Goal: Register for event/course

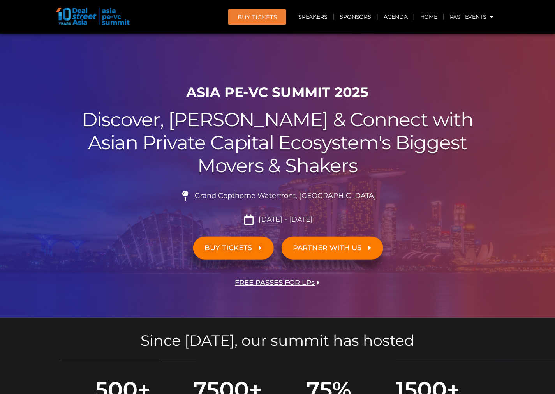
click at [274, 19] on span "BUY Tickets" at bounding box center [256, 17] width 39 height 6
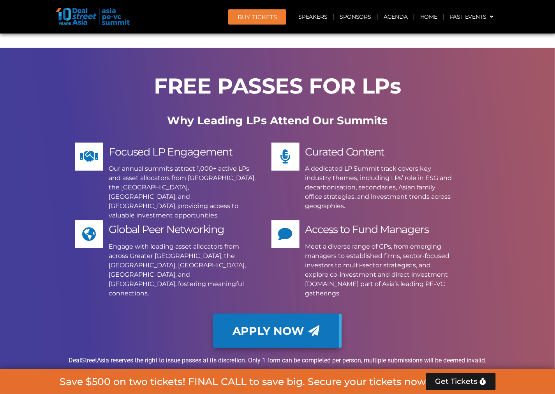
scroll to position [6894, 0]
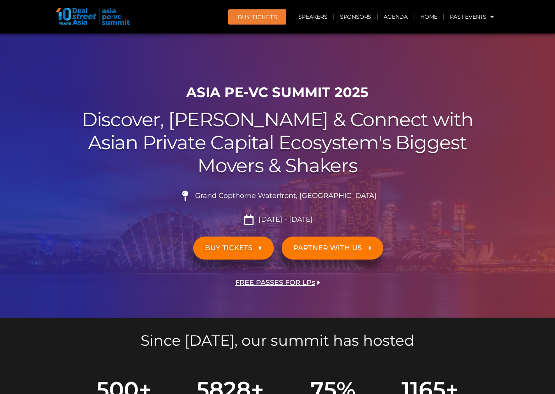
click at [260, 283] on span "FREE PASSES FOR LPs" at bounding box center [275, 282] width 80 height 7
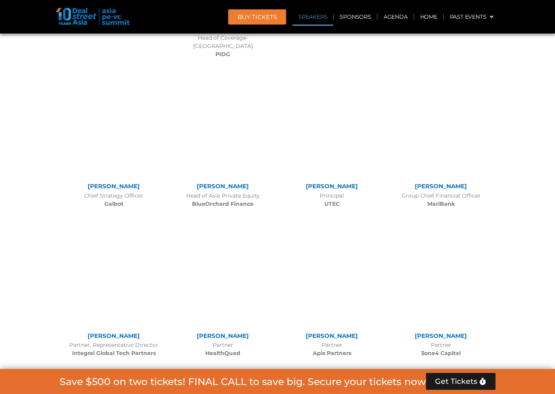
scroll to position [6016, 0]
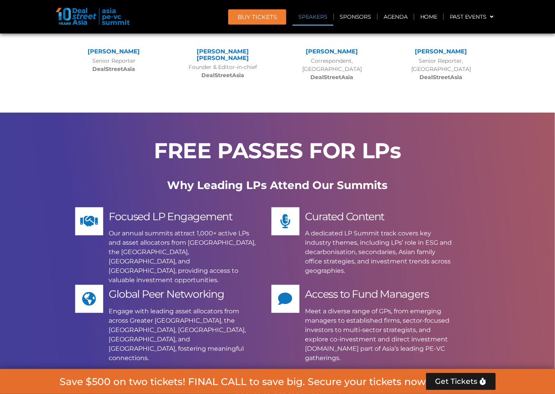
click at [273, 390] on span "Apply Now" at bounding box center [268, 395] width 72 height 11
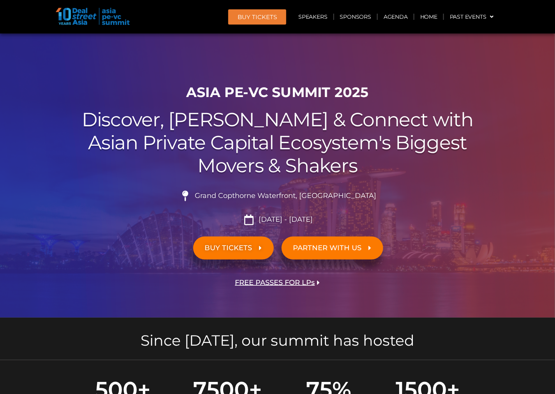
click at [260, 280] on span "FREE PASSES FOR LPs" at bounding box center [275, 282] width 80 height 7
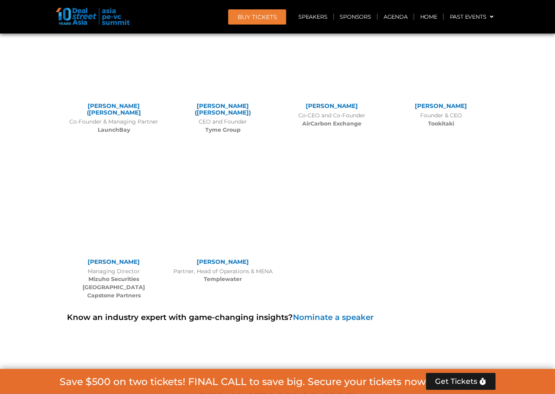
scroll to position [6016, 0]
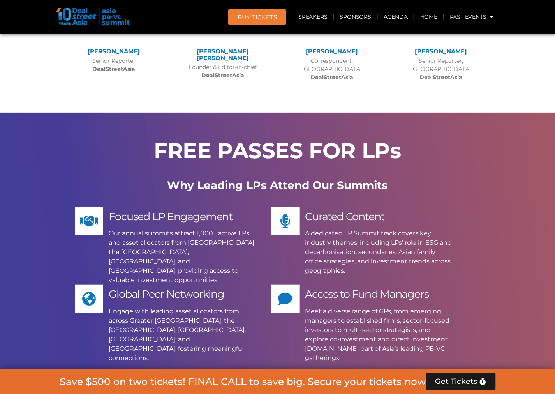
click at [269, 390] on span "Apply Now" at bounding box center [268, 395] width 72 height 11
